Goal: Complete application form: Complete application form

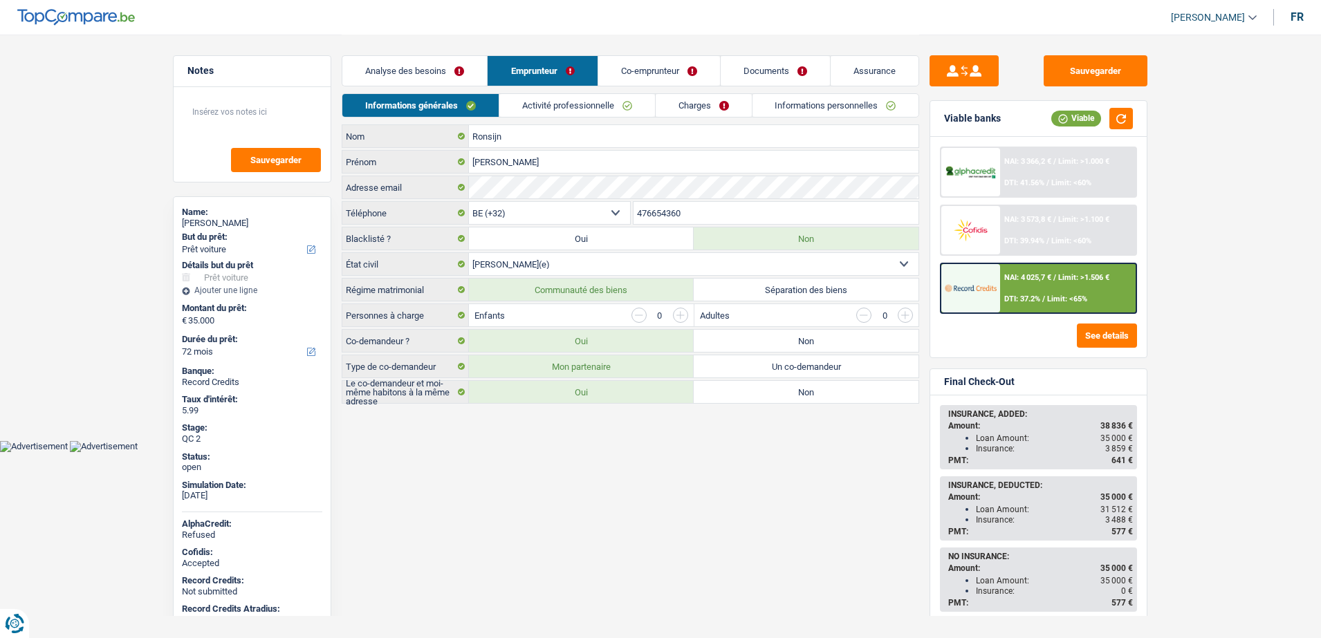
select select "car"
select select "72"
select select "32"
select select "married"
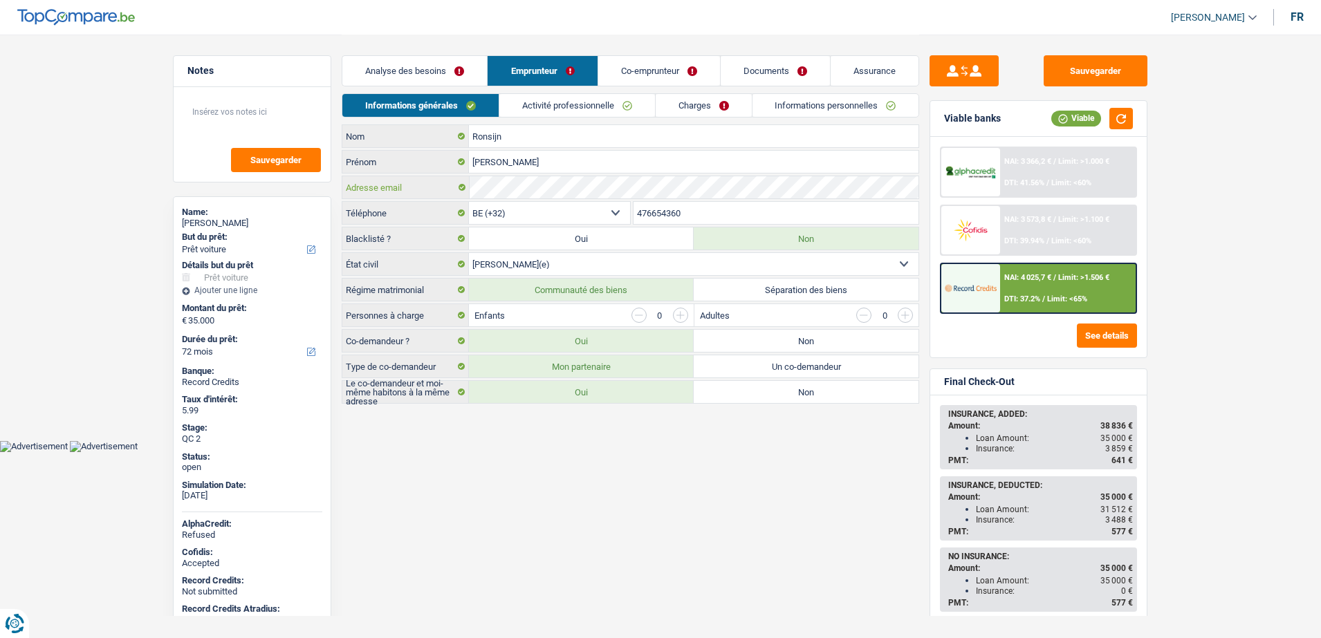
click at [255, 177] on div "Notes Sauvegarder Name: Stephane Ronsijn But du prêt: Confort maison: meubles, …" at bounding box center [661, 220] width 996 height 371
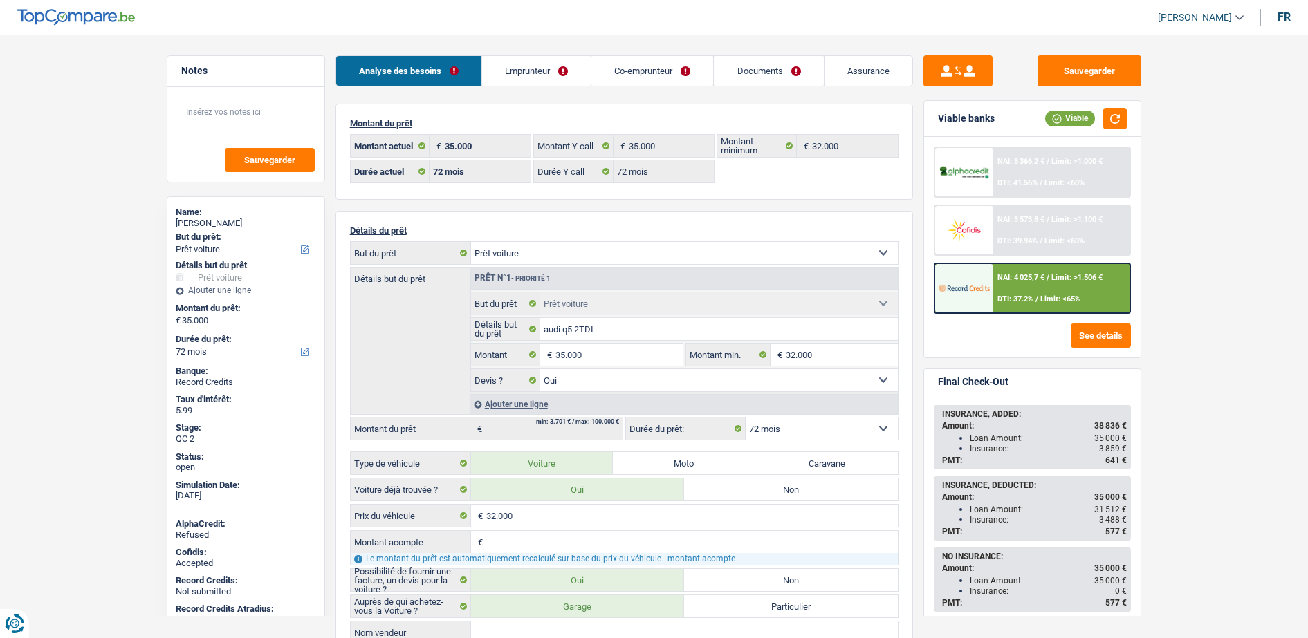
select select "car"
select select "72"
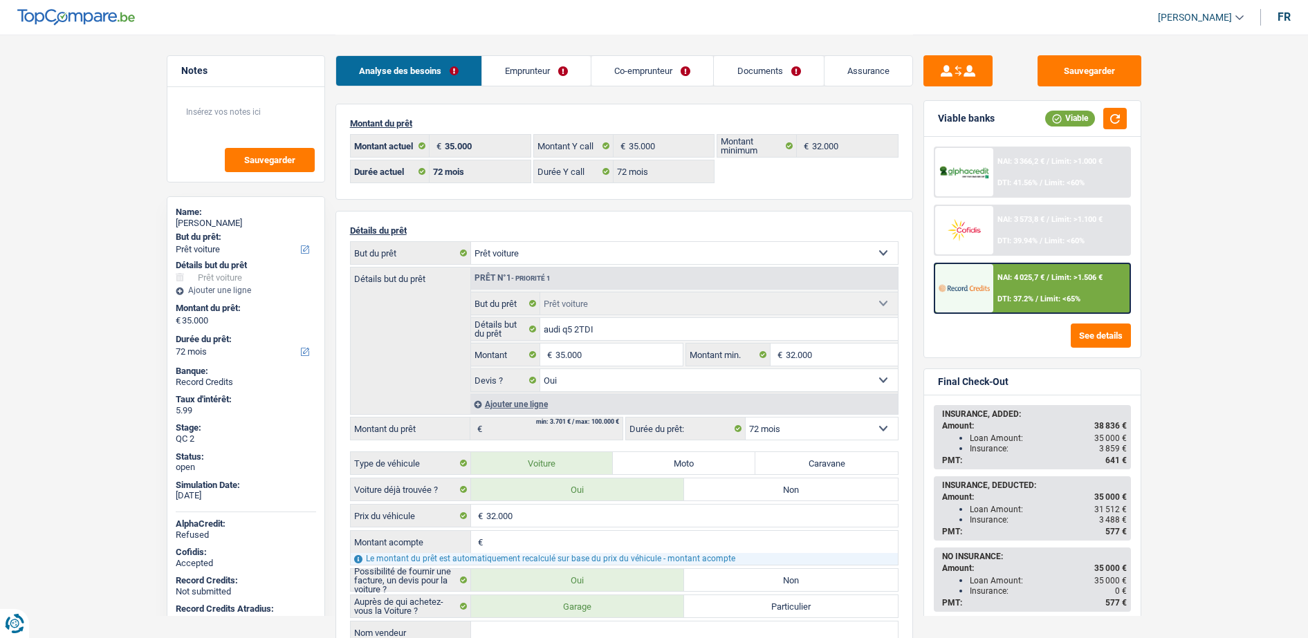
select select "car"
select select "yes"
select select "72"
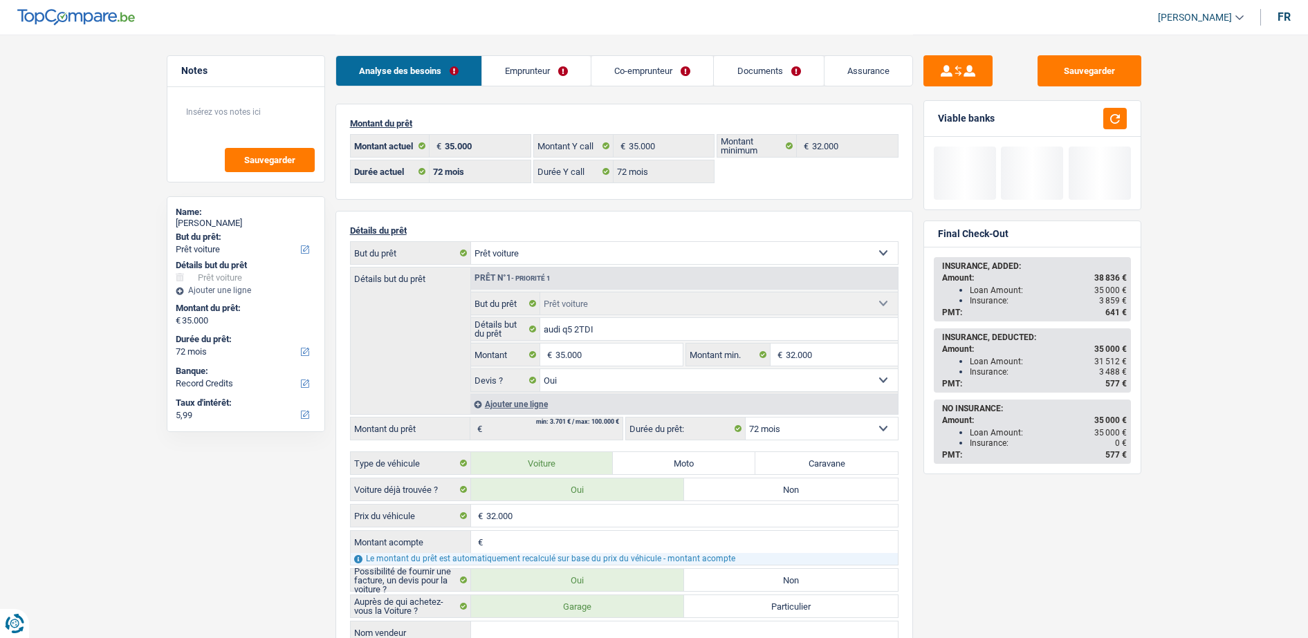
select select "car"
select select "72"
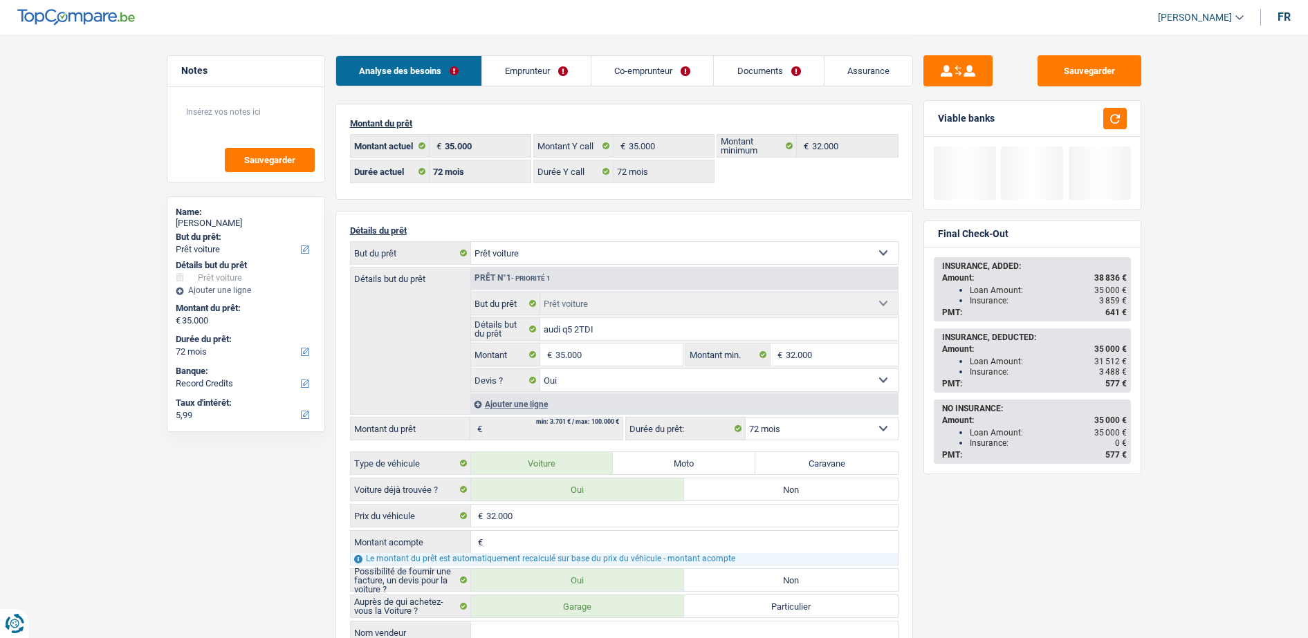
select select "car"
select select "yes"
select select "72"
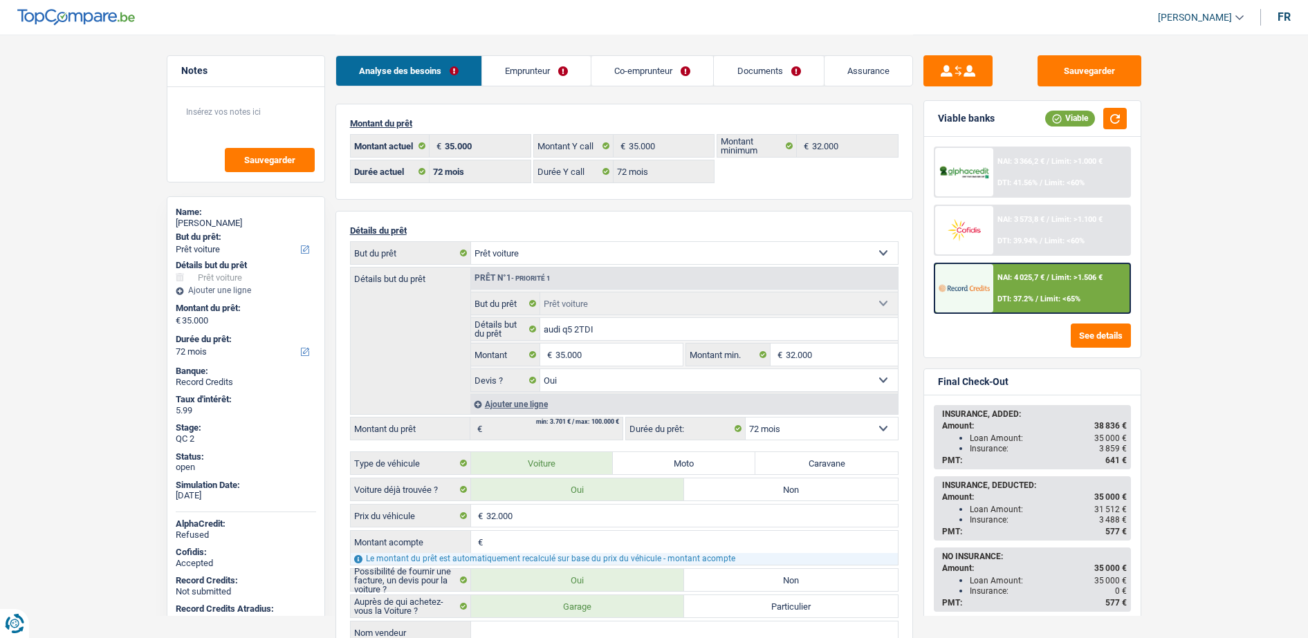
click at [989, 291] on img at bounding box center [964, 288] width 51 height 26
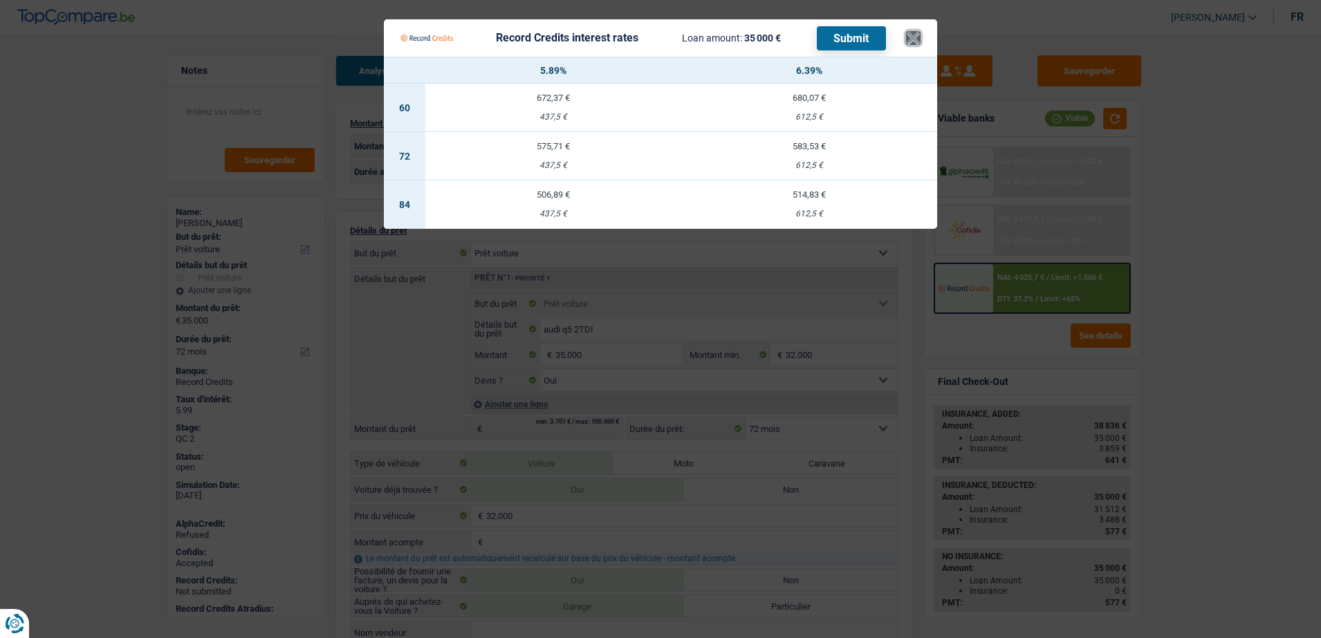
click at [912, 39] on button "×" at bounding box center [913, 38] width 15 height 14
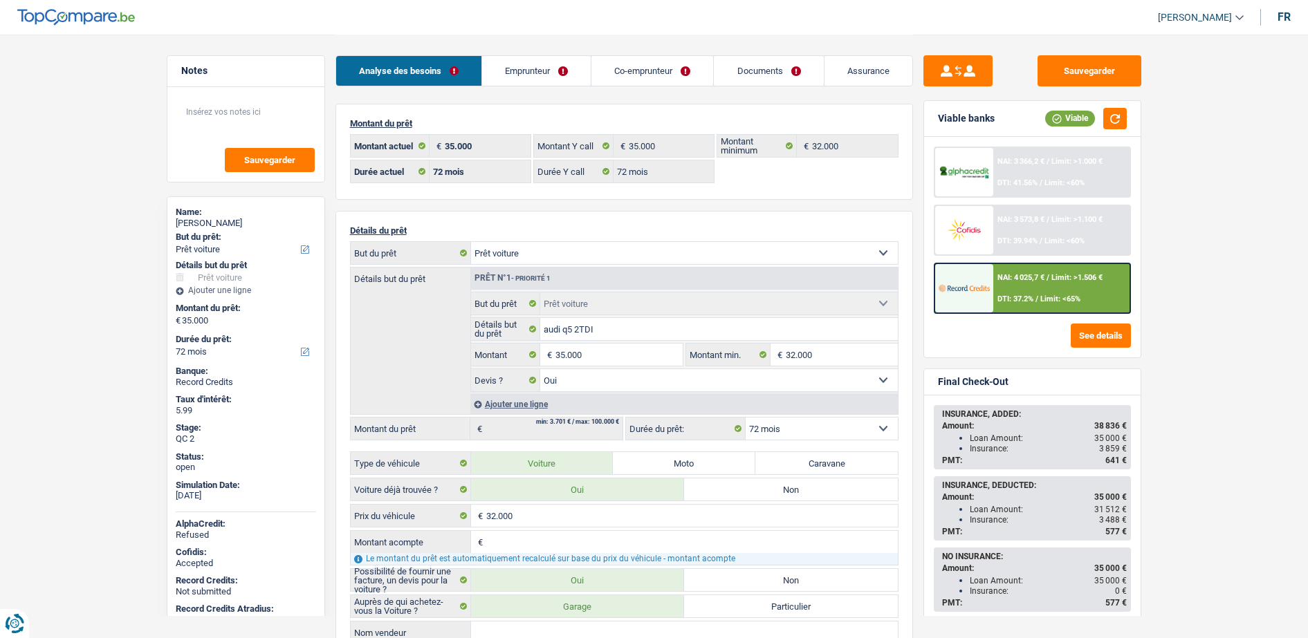
click at [522, 255] on select "Confort maison: meubles, textile, peinture, électroménager, outillage non-profe…" at bounding box center [684, 253] width 427 height 22
select select "household"
click at [471, 242] on select "Confort maison: meubles, textile, peinture, électroménager, outillage non-profe…" at bounding box center [684, 253] width 427 height 22
select select "household"
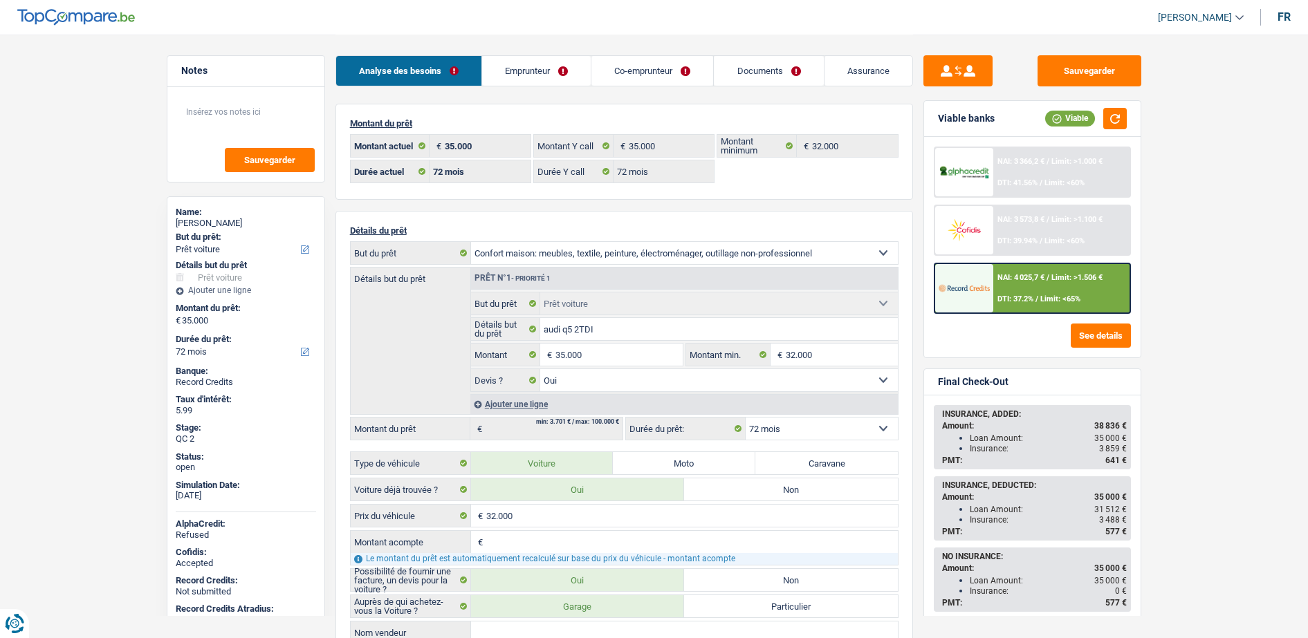
select select "120"
select select "household"
select select
select select "120"
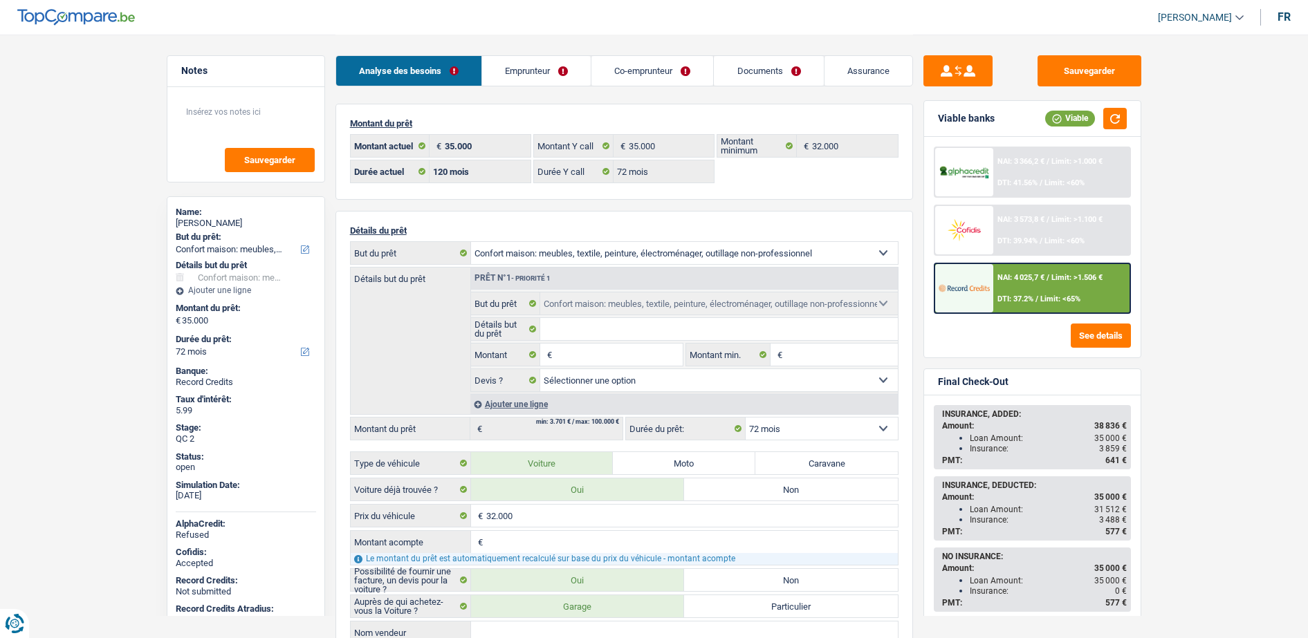
select select "car"
select select "yes"
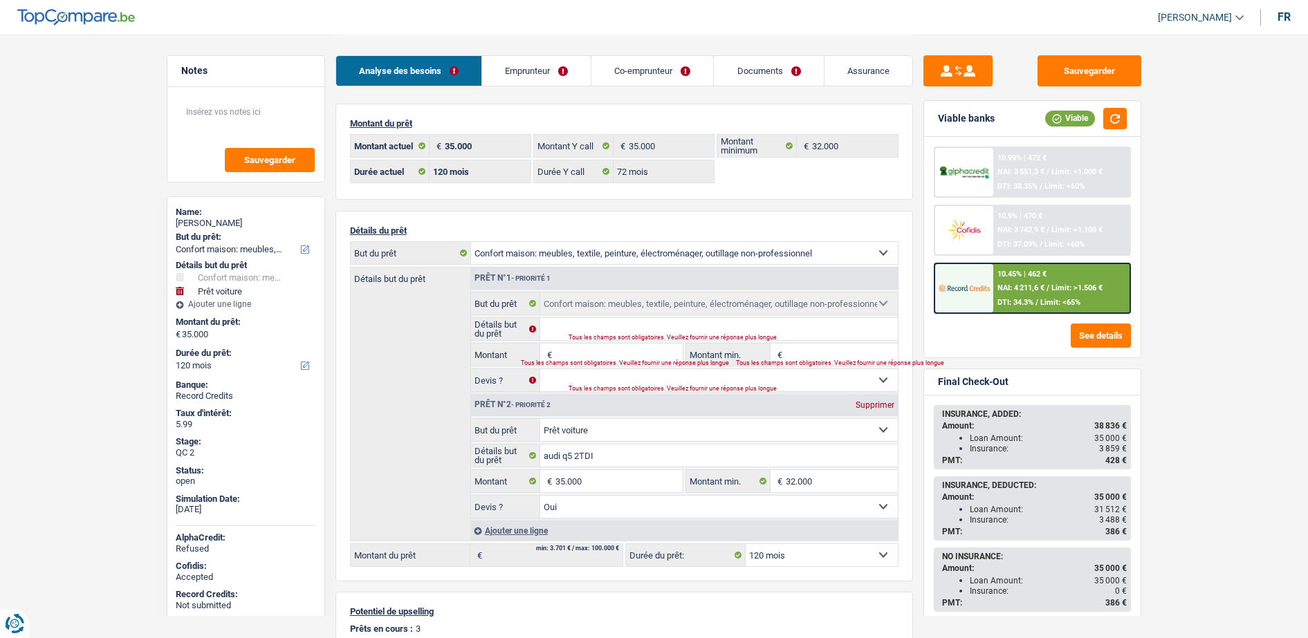
click at [1011, 301] on span "DTI: 34.3%" at bounding box center [1015, 302] width 36 height 9
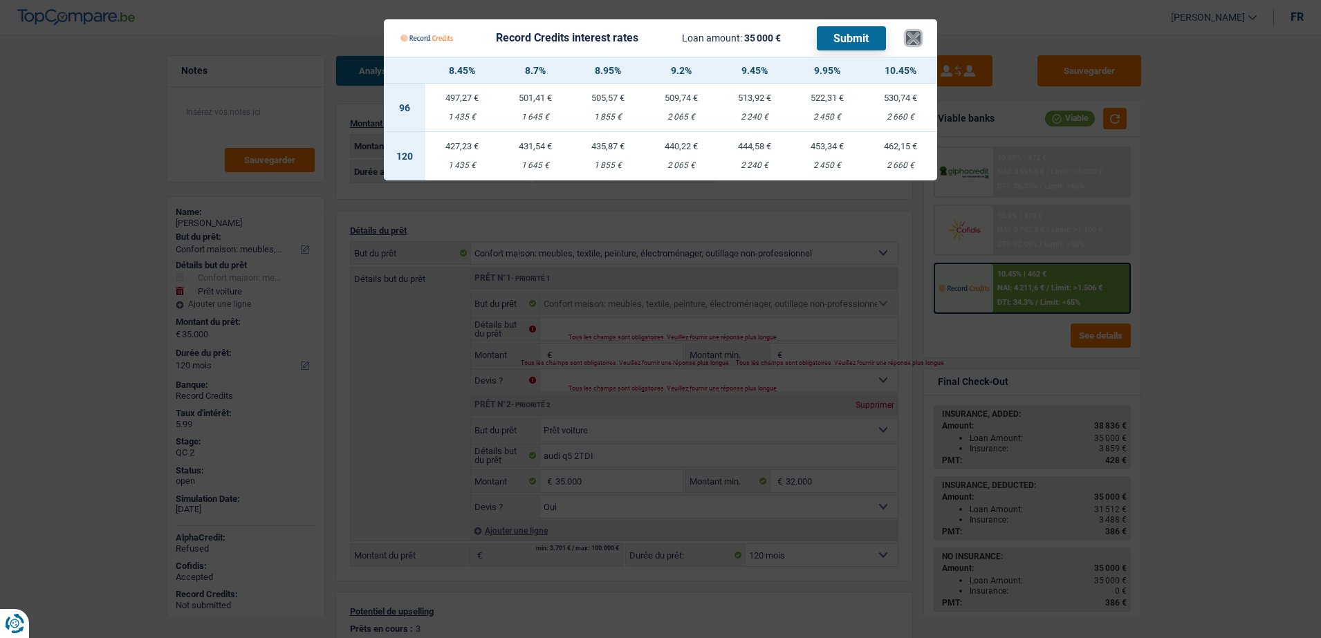
drag, startPoint x: 912, startPoint y: 48, endPoint x: 909, endPoint y: 154, distance: 105.9
click at [909, 154] on Credits___BV_modal_content_ "Record Credits interest rates Loan amount: 35 000 € Submit × 8.45% 8.7% 8.95% 9…" at bounding box center [660, 99] width 553 height 161
click at [913, 41] on button "×" at bounding box center [913, 38] width 15 height 14
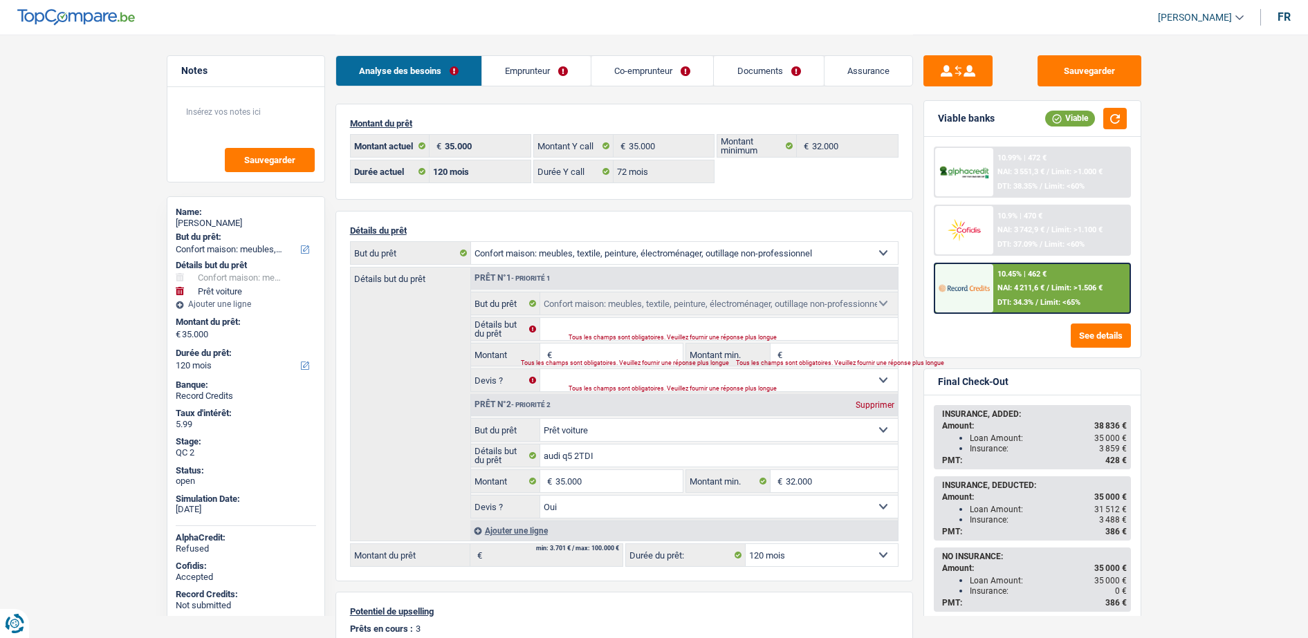
click at [997, 302] on span "DTI: 34.3%" at bounding box center [1015, 302] width 36 height 9
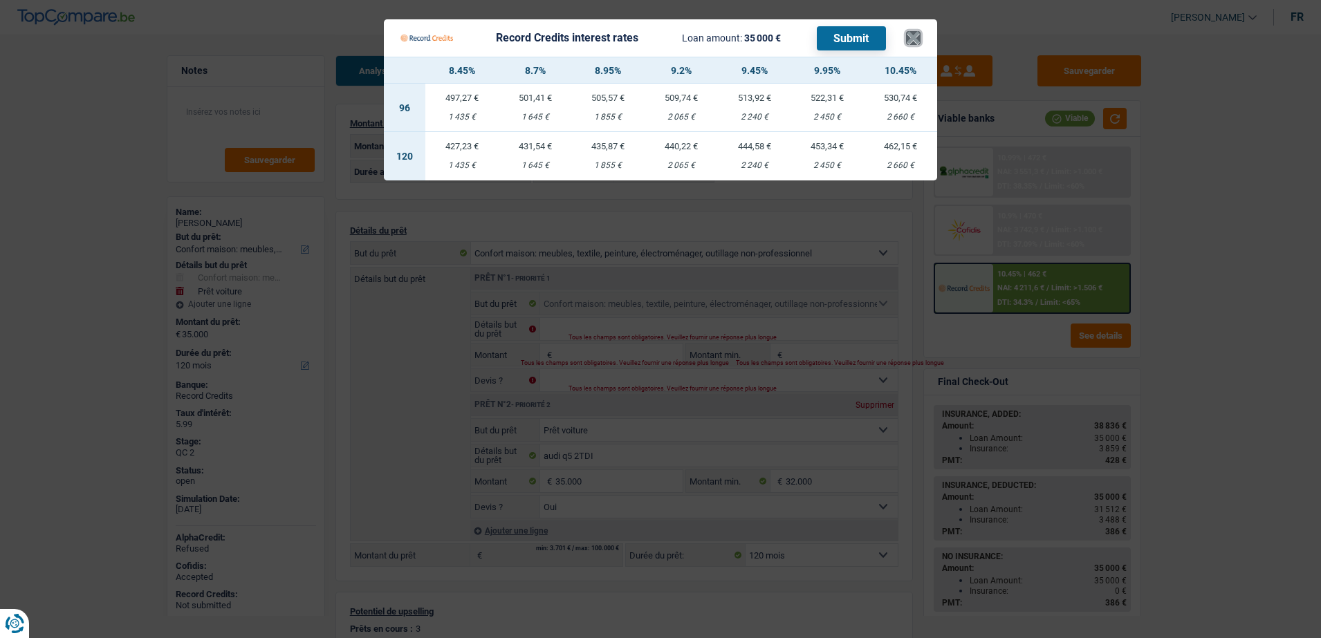
click at [909, 45] on button "×" at bounding box center [913, 38] width 15 height 14
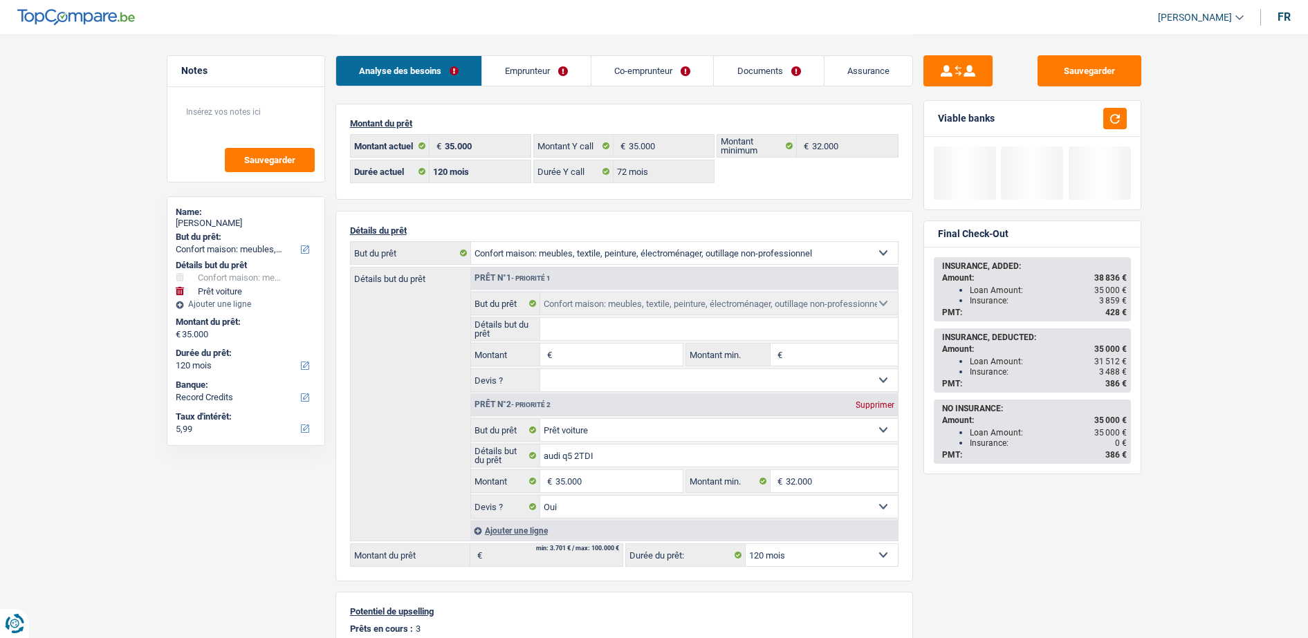
select select "household"
select select "car"
select select "120"
select select "32"
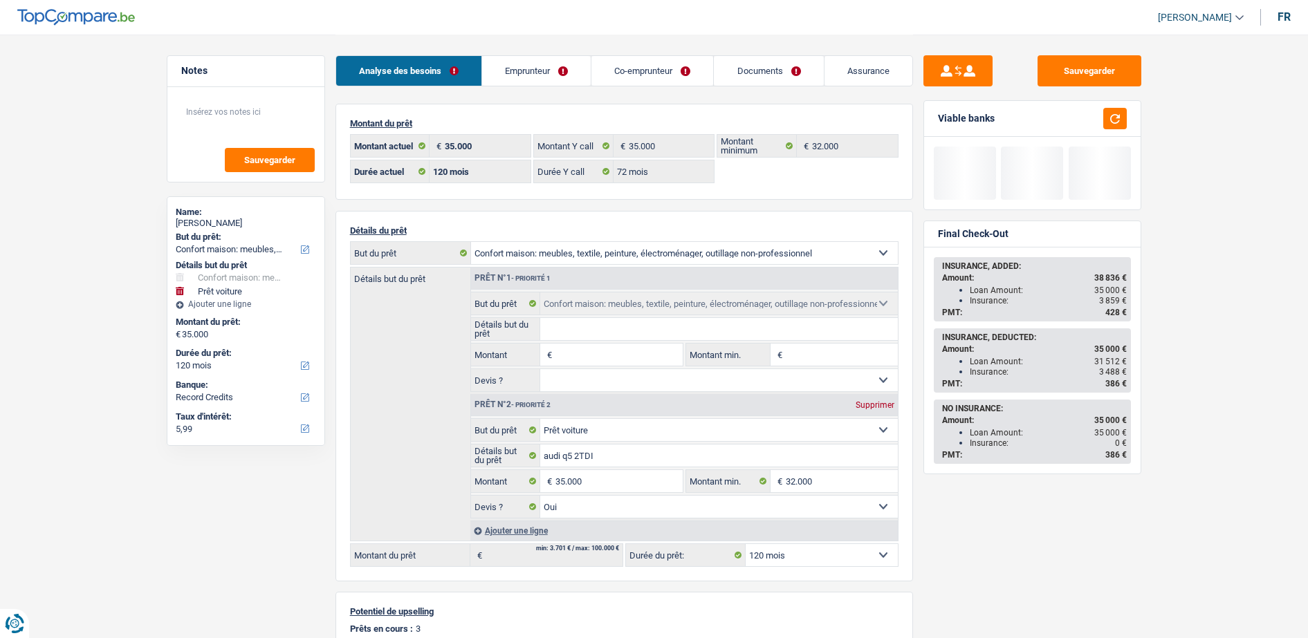
select select "married"
select select "ownerWithMortgage"
select select "BE"
select select "mortgage"
select select "240"
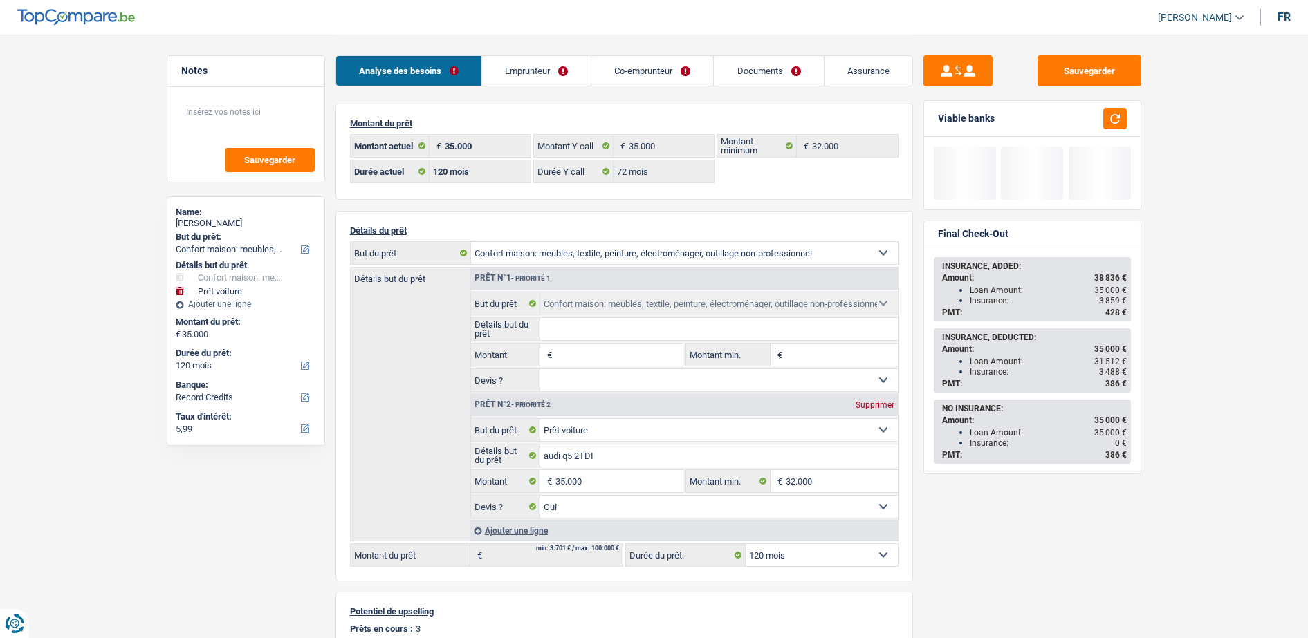
select select "carLoan"
select select "36"
select select "carLoan"
select select "120"
click at [509, 73] on link "Emprunteur" at bounding box center [536, 71] width 109 height 30
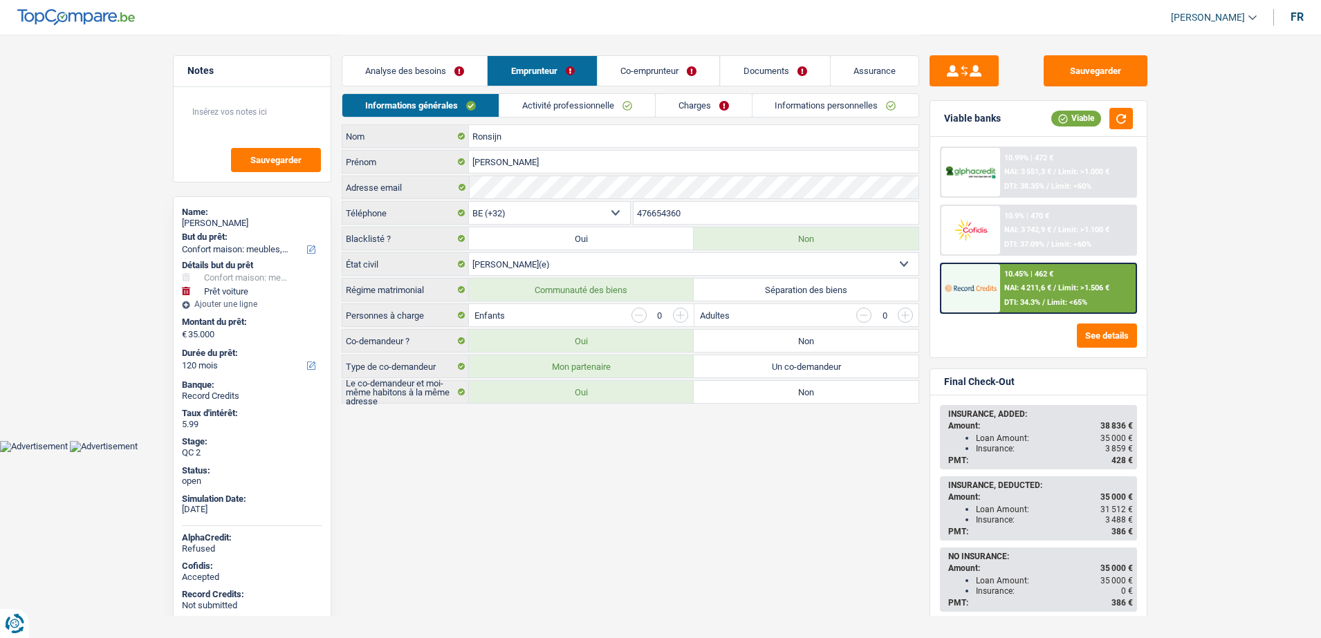
click at [546, 105] on link "Activité professionnelle" at bounding box center [577, 105] width 156 height 23
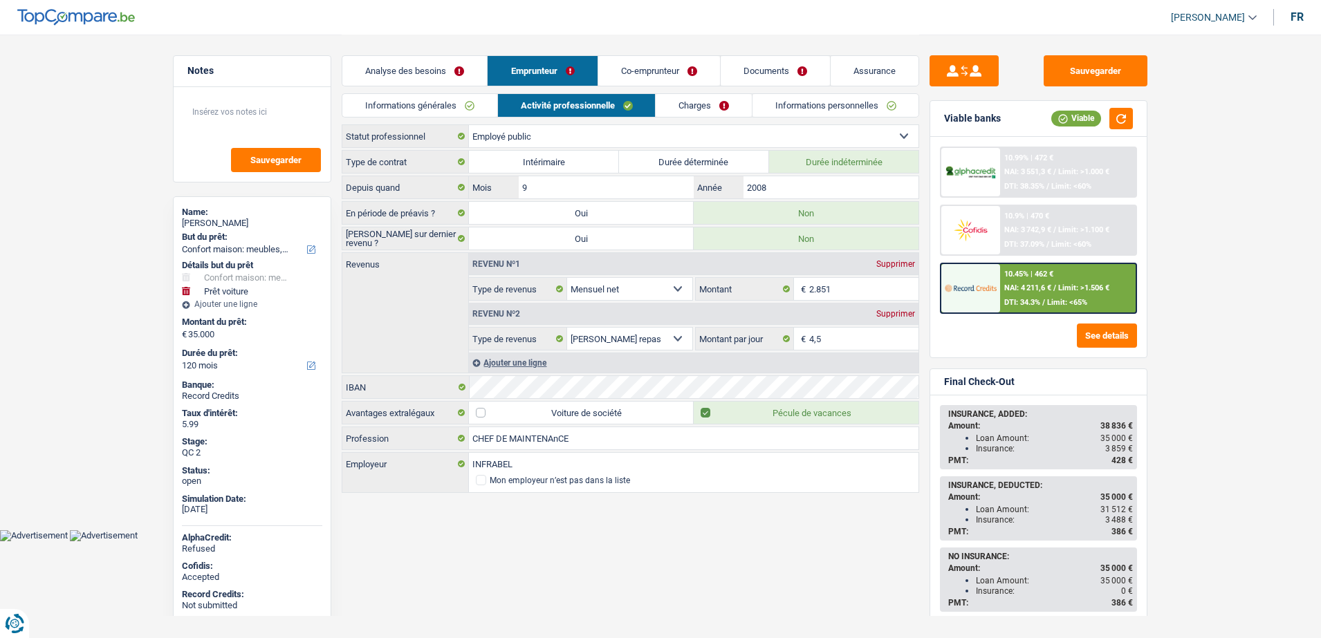
click at [669, 99] on link "Charges" at bounding box center [704, 105] width 96 height 23
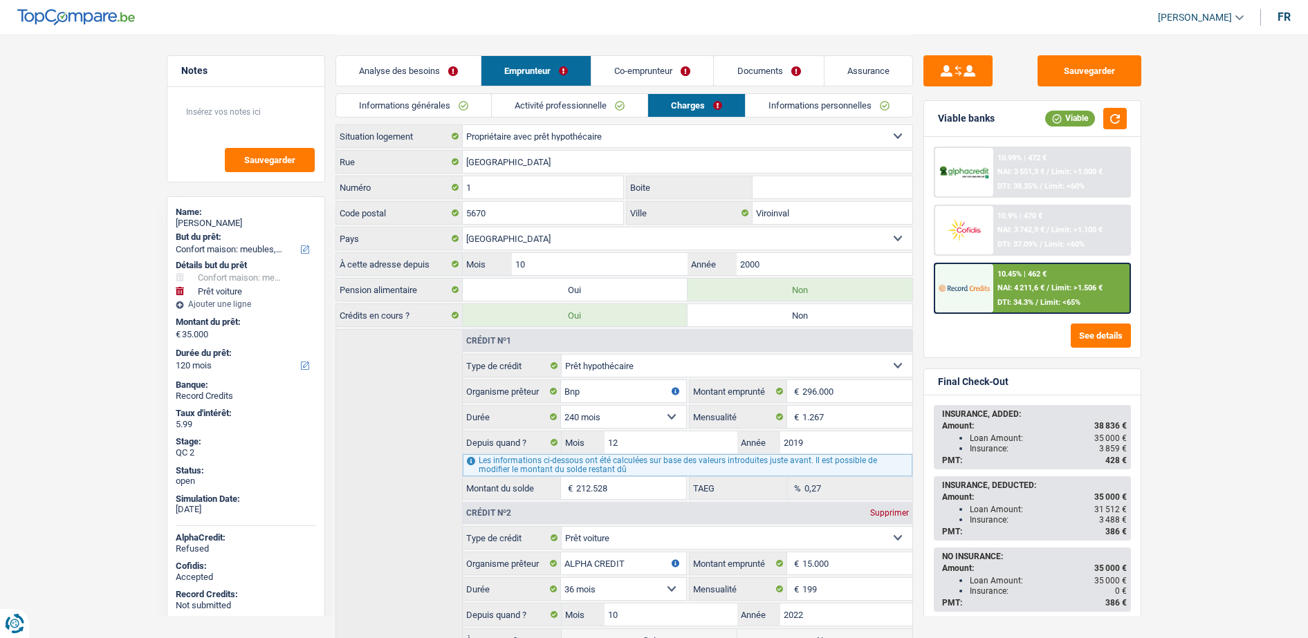
click at [655, 74] on link "Co-emprunteur" at bounding box center [652, 71] width 122 height 30
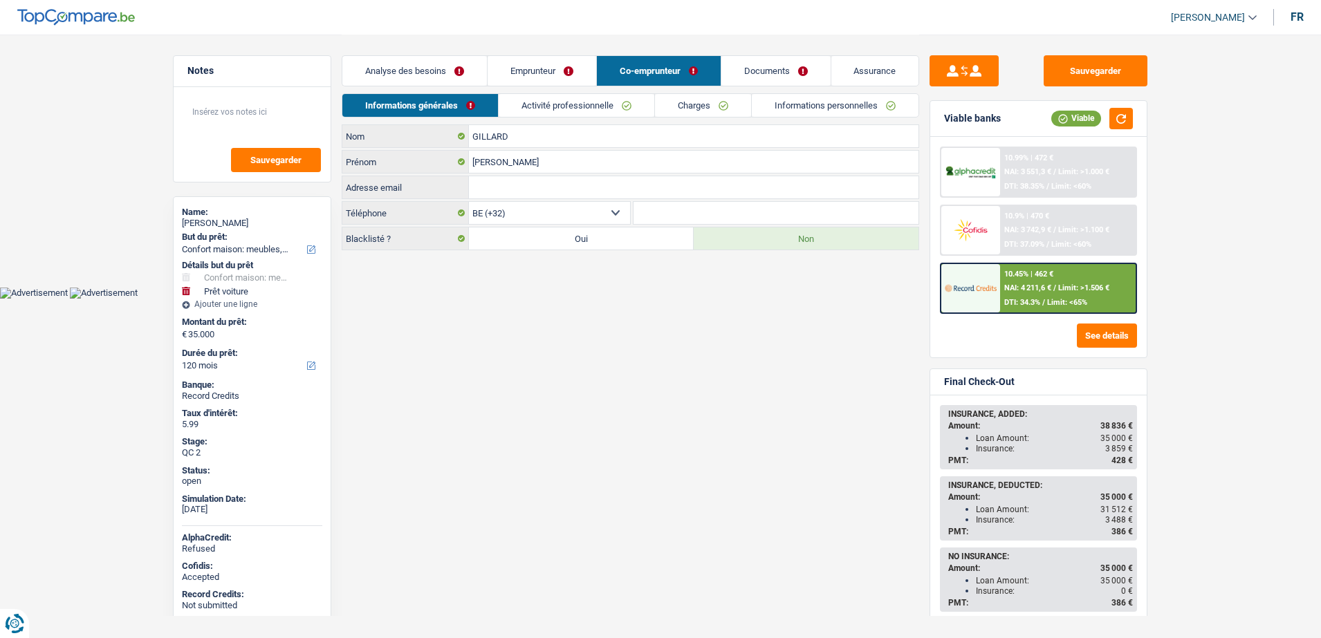
click at [558, 111] on link "Activité professionnelle" at bounding box center [577, 105] width 156 height 23
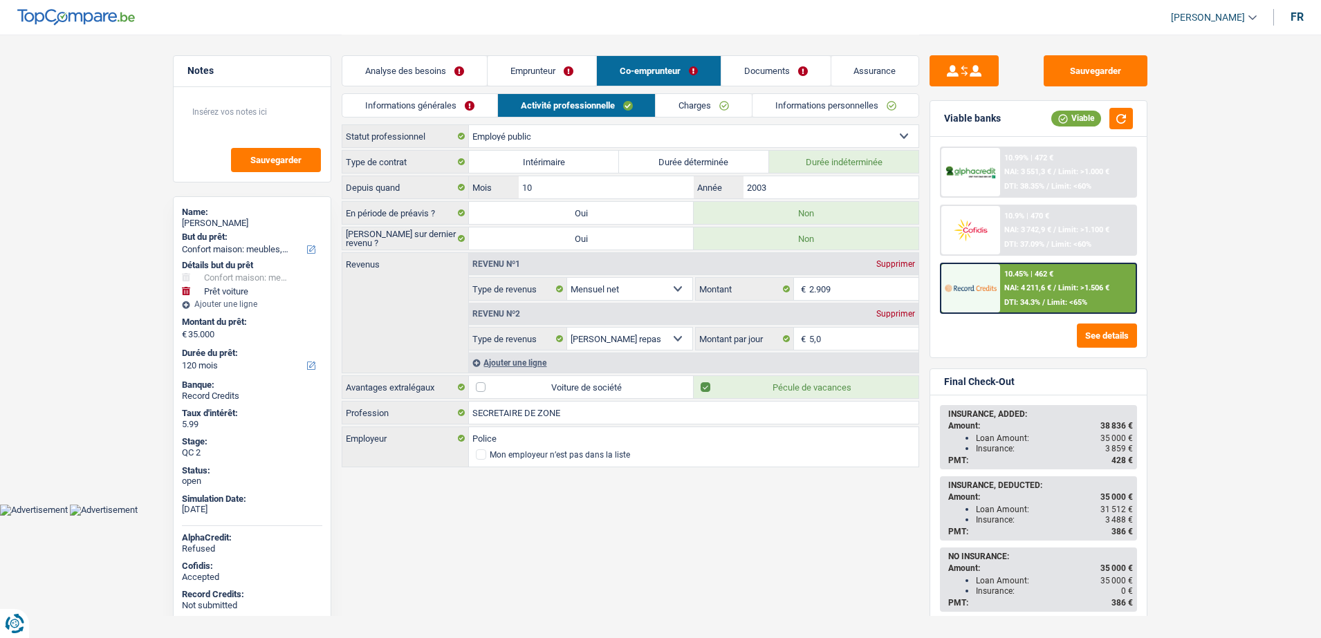
click at [501, 73] on link "Emprunteur" at bounding box center [542, 71] width 109 height 30
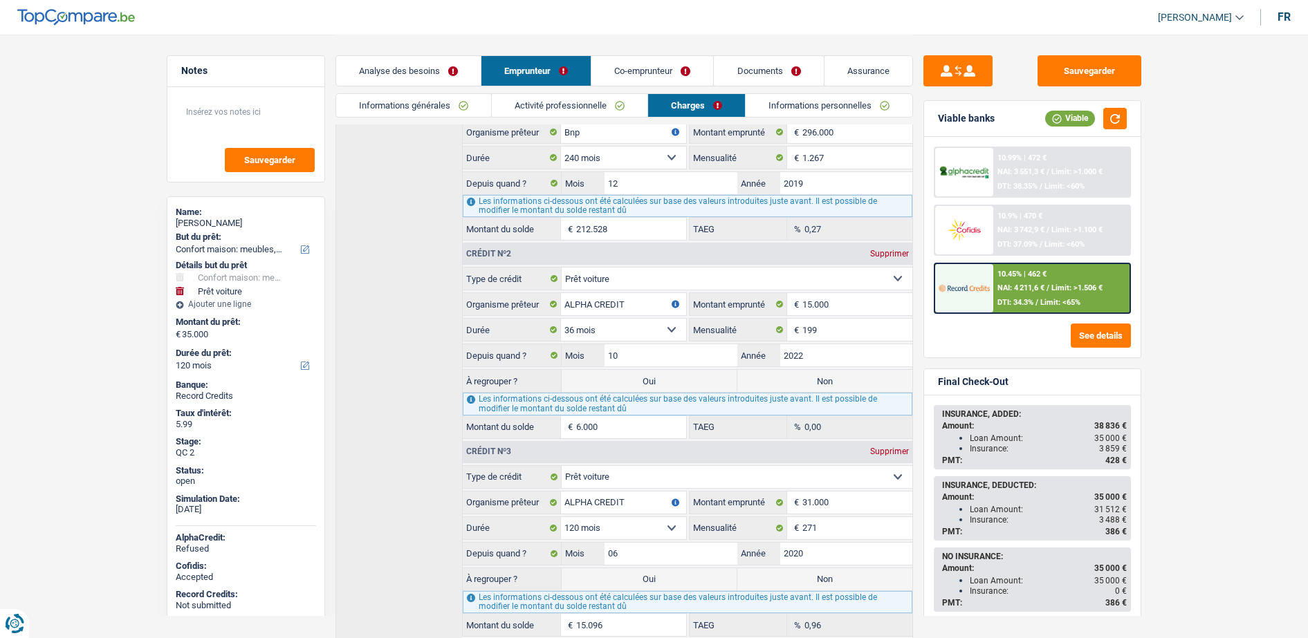
scroll to position [329, 0]
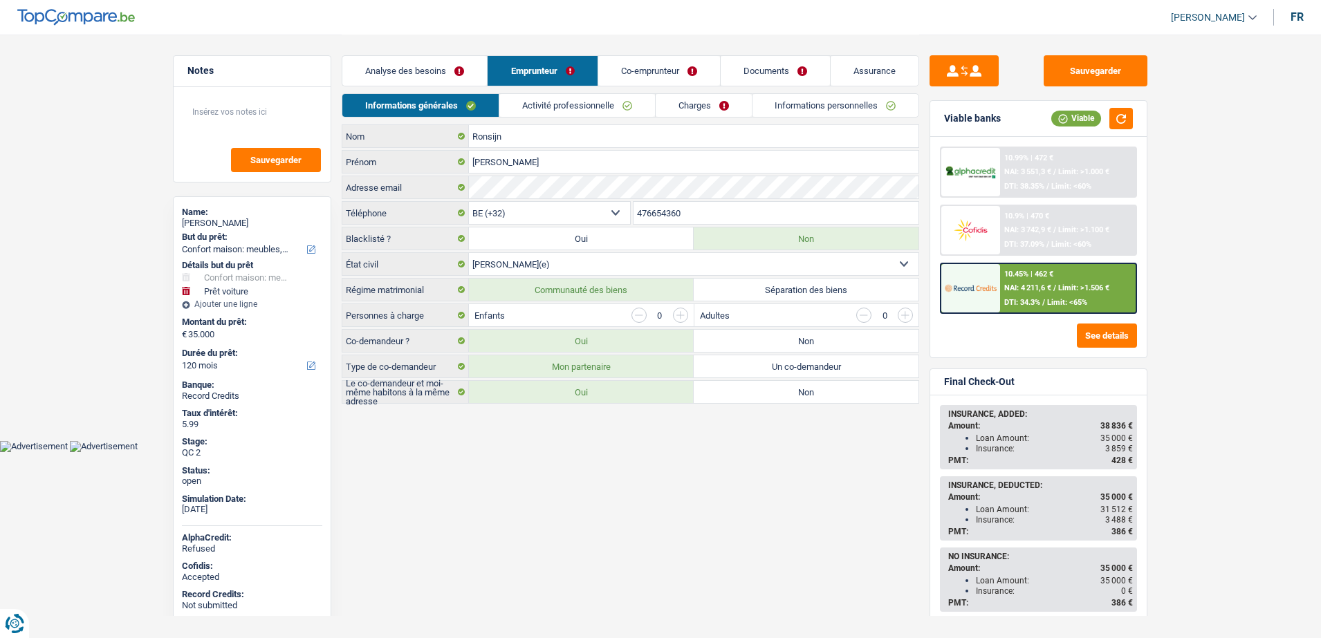
select select "household"
select select "car"
select select "120"
select select "32"
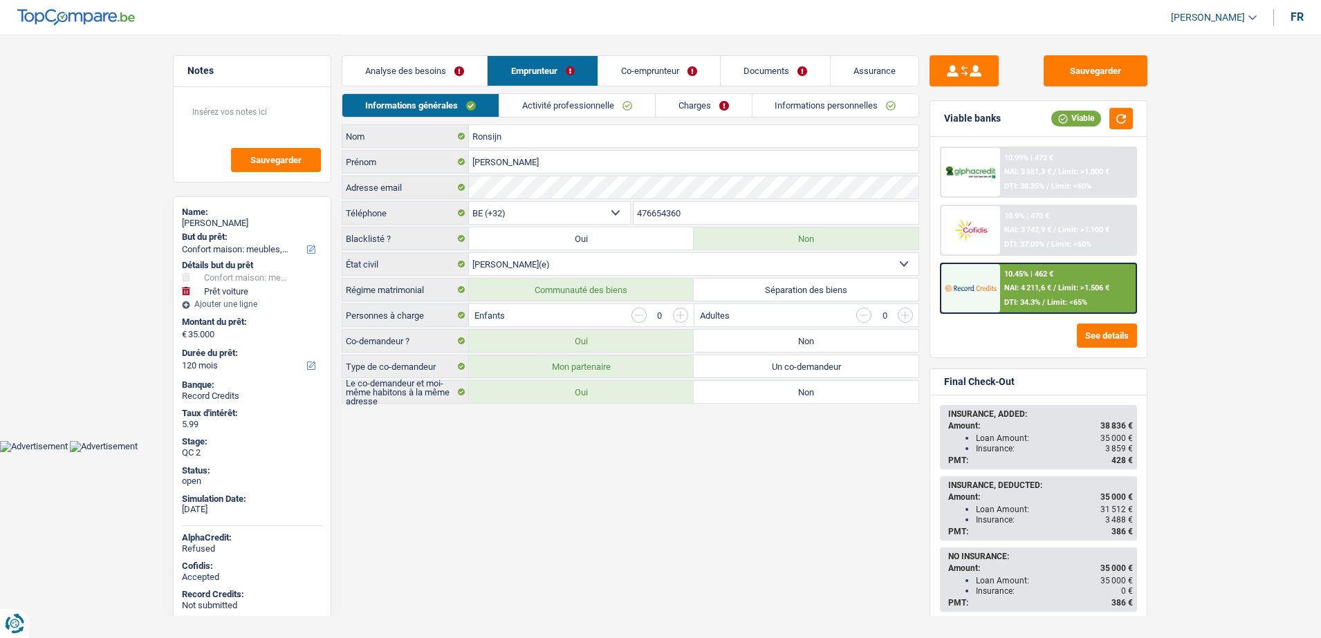
select select "married"
select select "publicEmployee"
select select "netSalary"
select select "mealVouchers"
click at [540, 111] on link "Activité professionnelle" at bounding box center [577, 105] width 156 height 23
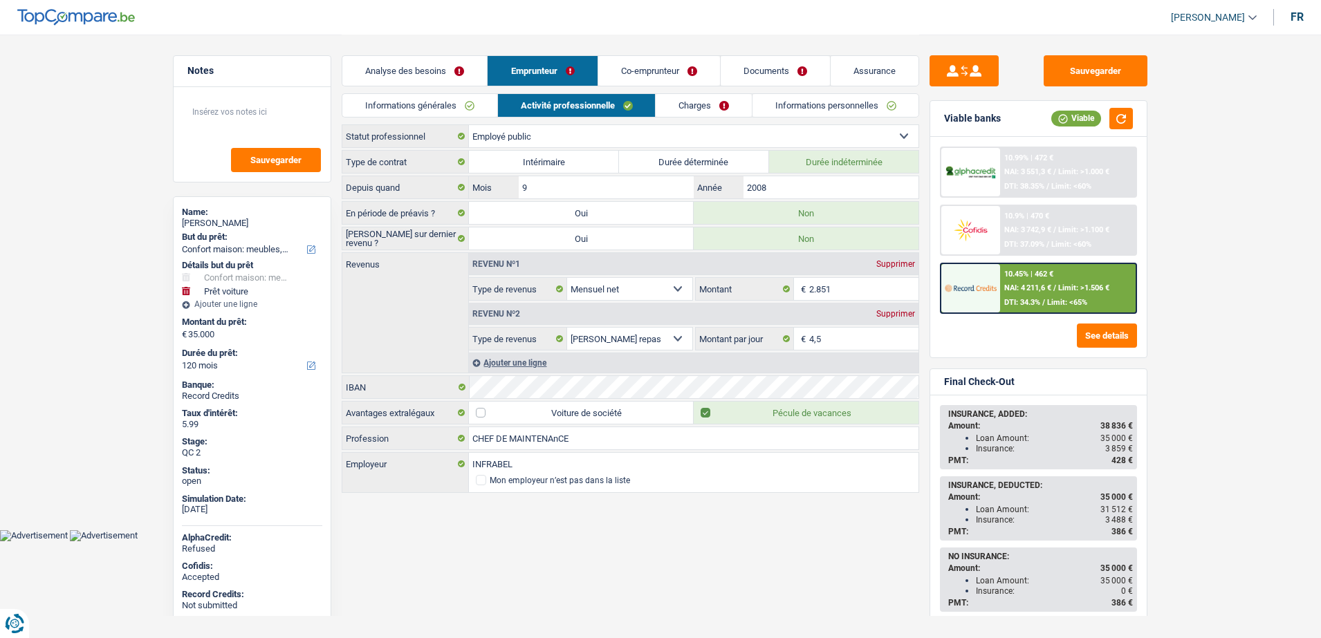
click at [659, 62] on link "Co-emprunteur" at bounding box center [659, 71] width 122 height 30
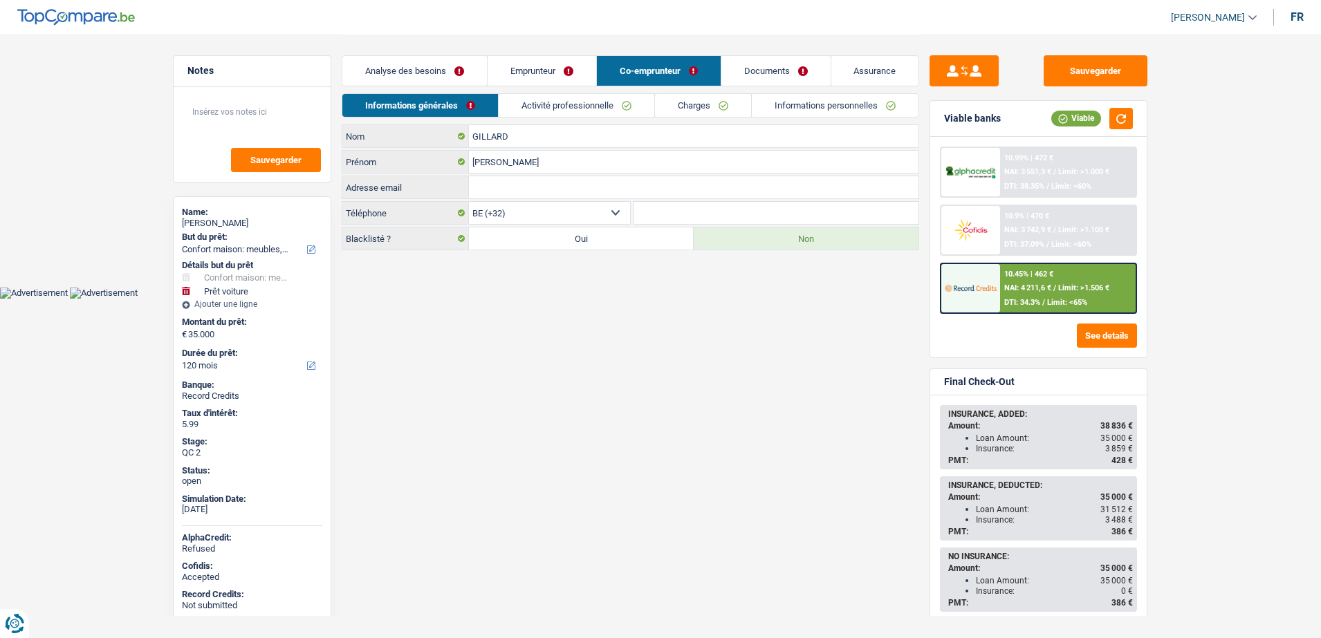
click at [609, 95] on link "Activité professionnelle" at bounding box center [577, 105] width 156 height 23
